Goal: Information Seeking & Learning: Learn about a topic

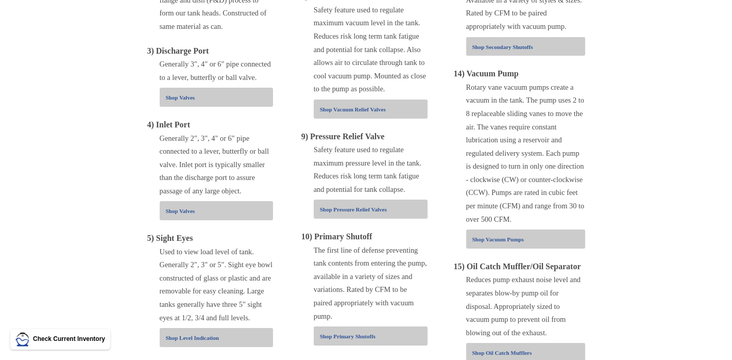
scroll to position [741, 0]
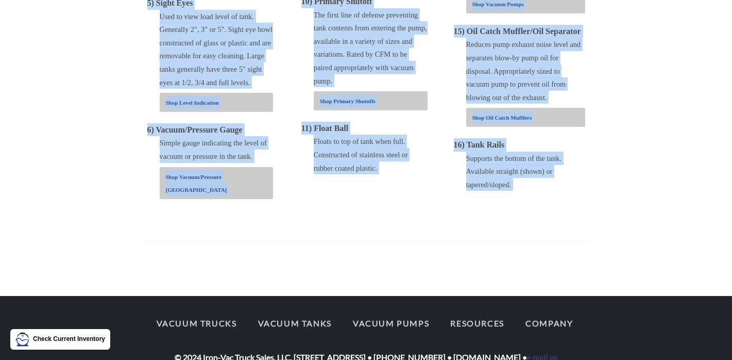
drag, startPoint x: 162, startPoint y: 8, endPoint x: 622, endPoint y: 234, distance: 512.3
copy body "How Does a Vacuum Truck Work? This diagram shows how a vacuum pump truck works.…"
click at [421, 139] on div "Floats to top of tank when full. Constructed of stainless steel or rubber coate…" at bounding box center [371, 154] width 114 height 40
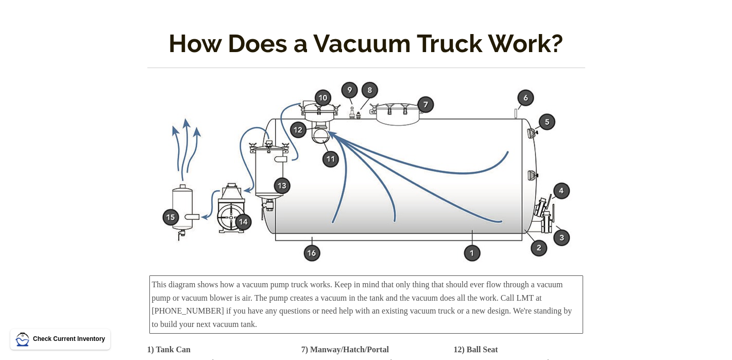
scroll to position [0, 0]
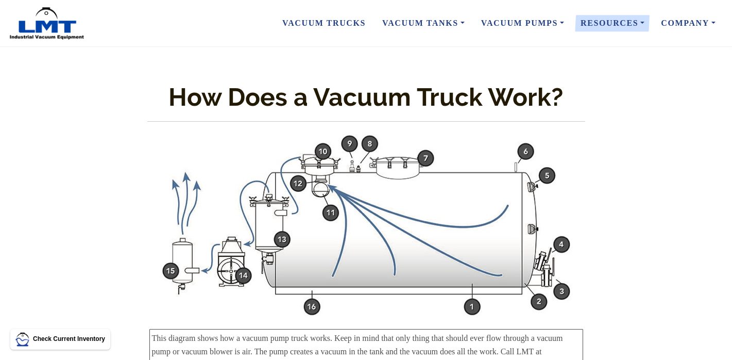
click at [436, 191] on img at bounding box center [366, 225] width 412 height 182
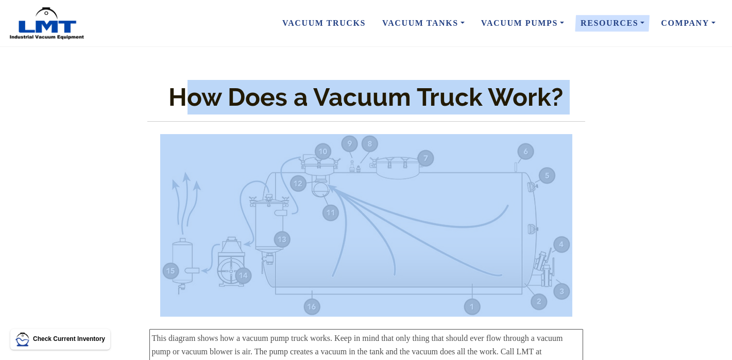
drag, startPoint x: 181, startPoint y: 122, endPoint x: 522, endPoint y: 164, distance: 343.6
drag, startPoint x: 522, startPoint y: 164, endPoint x: 480, endPoint y: 192, distance: 49.9
drag, startPoint x: 480, startPoint y: 192, endPoint x: 318, endPoint y: 193, distance: 161.7
click at [318, 193] on img at bounding box center [366, 225] width 412 height 182
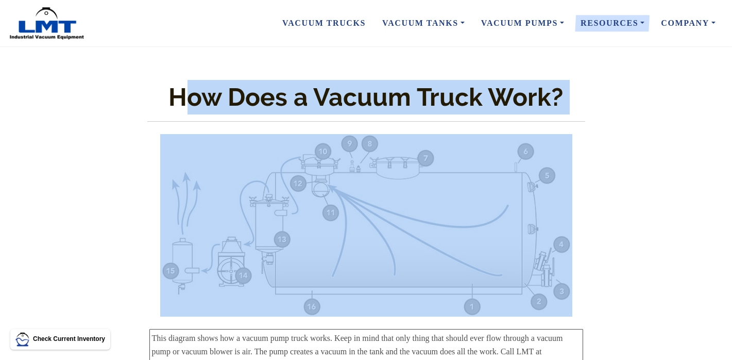
click at [196, 203] on img at bounding box center [366, 225] width 412 height 182
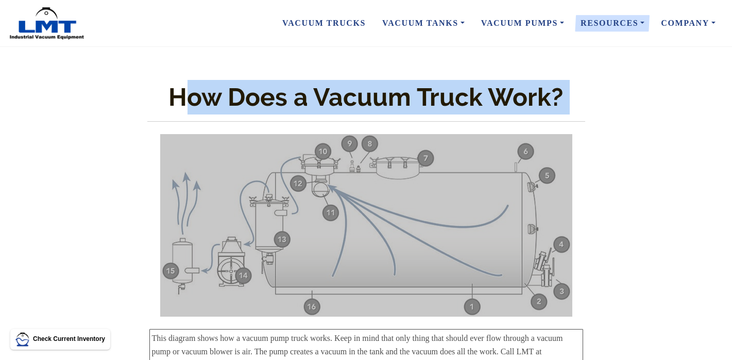
click at [336, 250] on img at bounding box center [366, 225] width 412 height 182
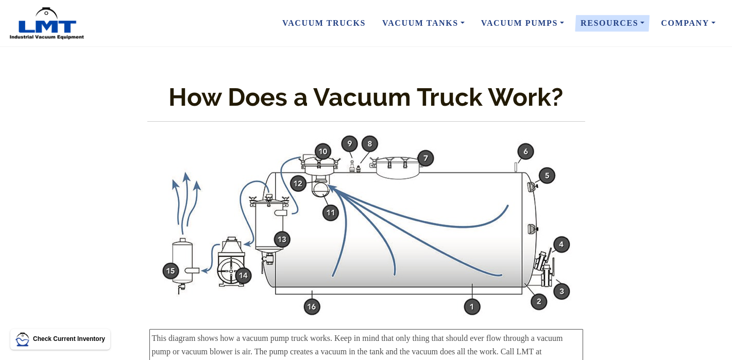
scroll to position [52, 0]
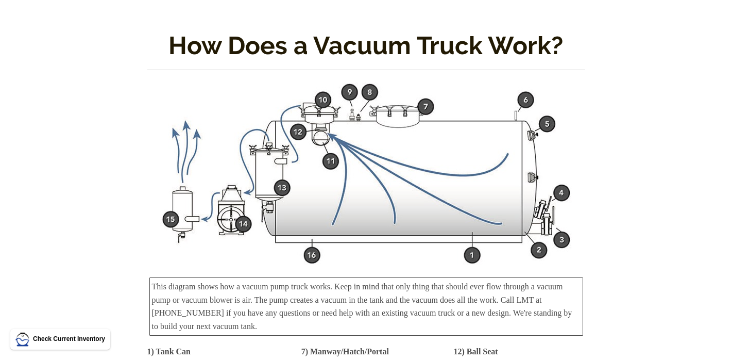
click at [413, 192] on img at bounding box center [366, 173] width 412 height 182
drag, startPoint x: 602, startPoint y: 242, endPoint x: 242, endPoint y: 182, distance: 364.4
drag, startPoint x: 242, startPoint y: 182, endPoint x: 350, endPoint y: 185, distance: 108.2
